Goal: Navigation & Orientation: Find specific page/section

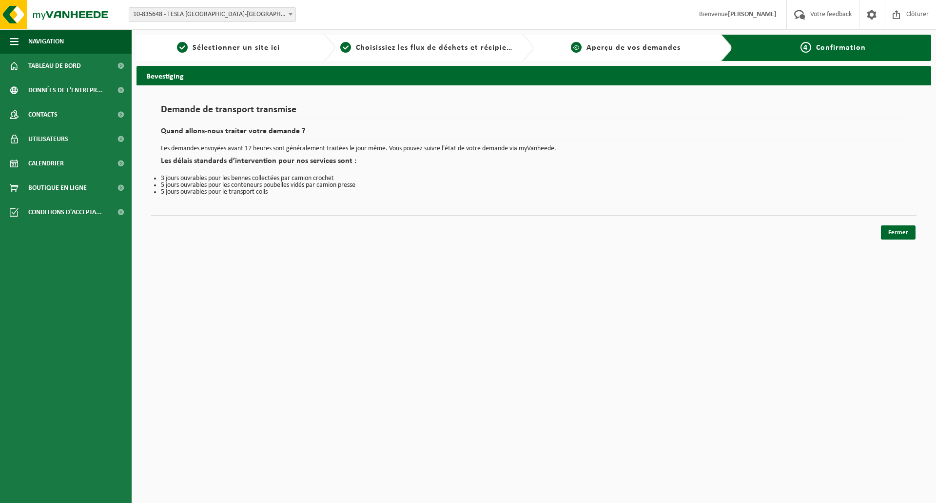
click at [614, 48] on span "Aperçu de vos demandes" at bounding box center [634, 48] width 94 height 8
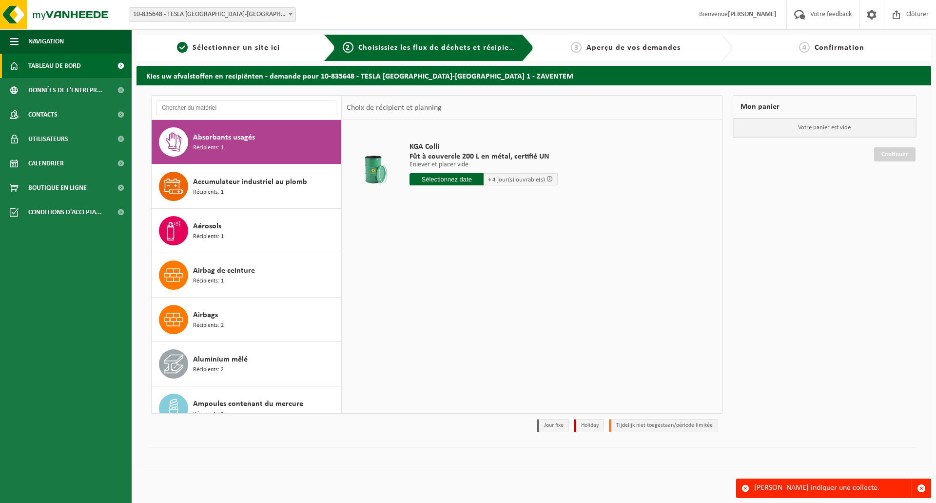
click at [55, 66] on span "Tableau de bord" at bounding box center [54, 66] width 53 height 24
